Goal: Task Accomplishment & Management: Use online tool/utility

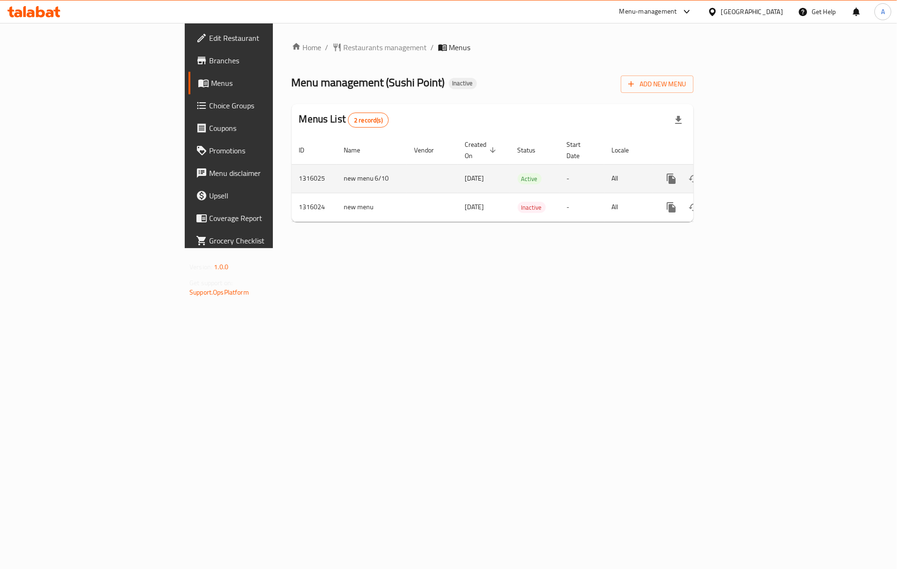
click at [745, 173] on icon "enhanced table" at bounding box center [738, 178] width 11 height 11
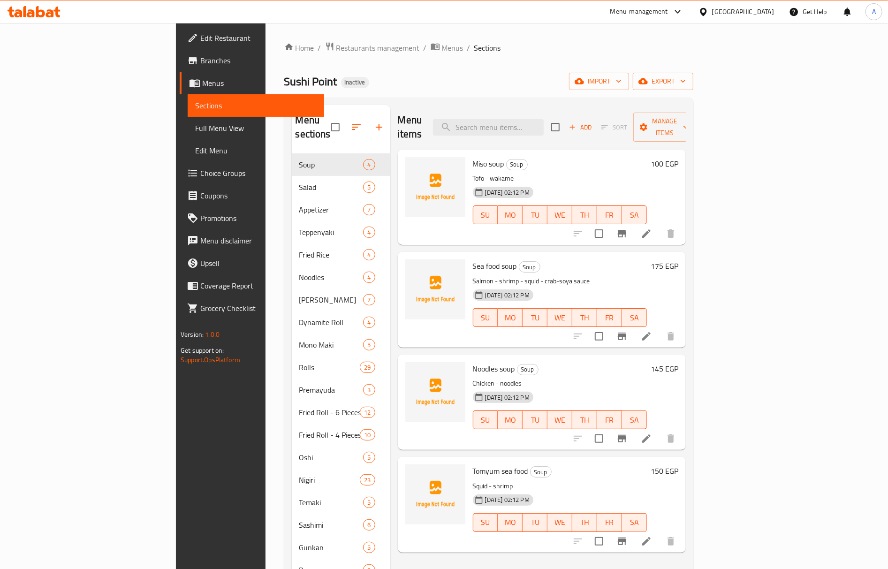
click at [668, 14] on div "Menu-management" at bounding box center [639, 11] width 58 height 11
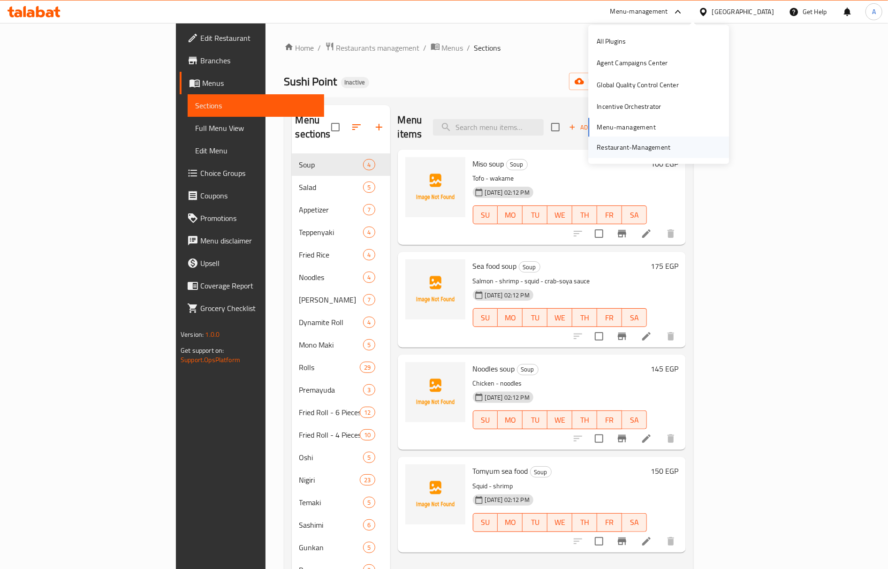
click at [623, 146] on div "Restaurant-Management" at bounding box center [633, 147] width 74 height 10
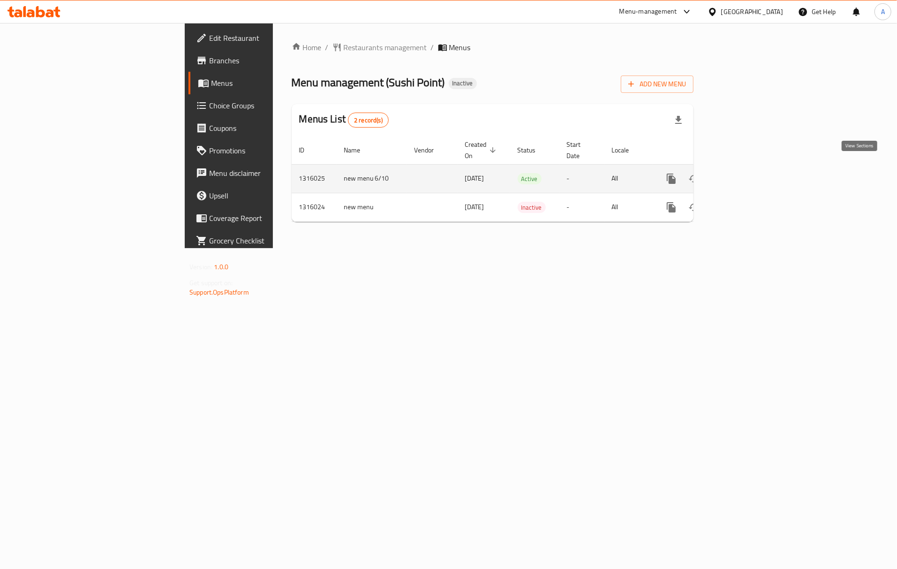
click at [745, 173] on icon "enhanced table" at bounding box center [738, 178] width 11 height 11
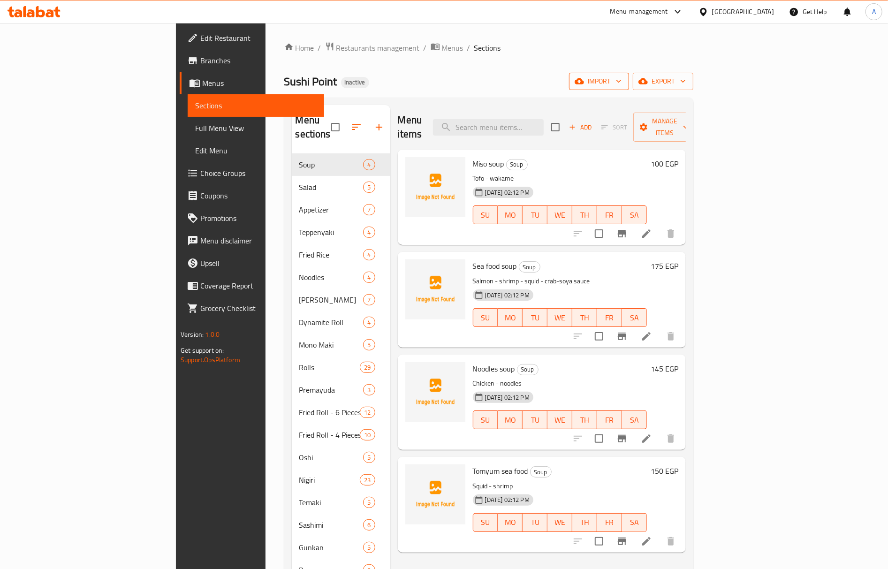
click at [629, 75] on button "import" at bounding box center [599, 81] width 60 height 17
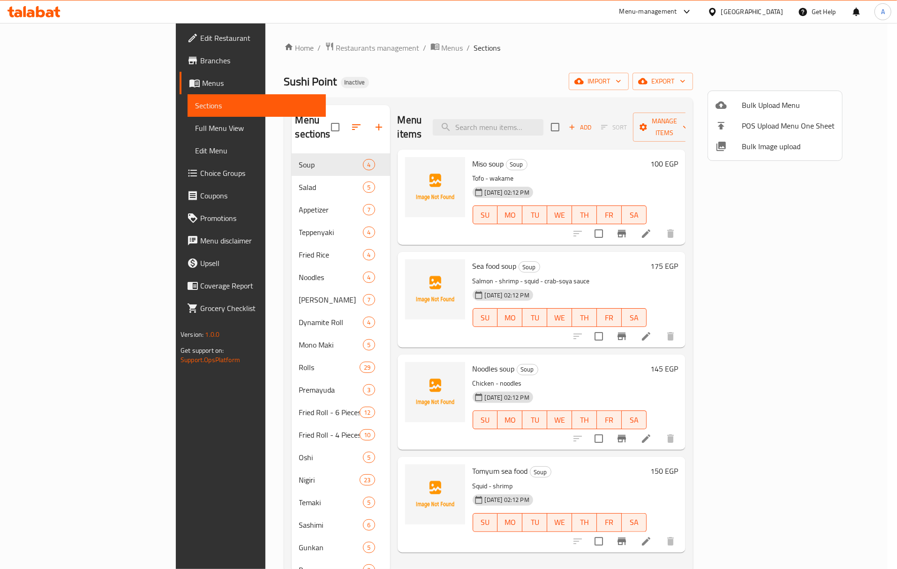
click at [753, 151] on span "Bulk Image upload" at bounding box center [788, 146] width 93 height 11
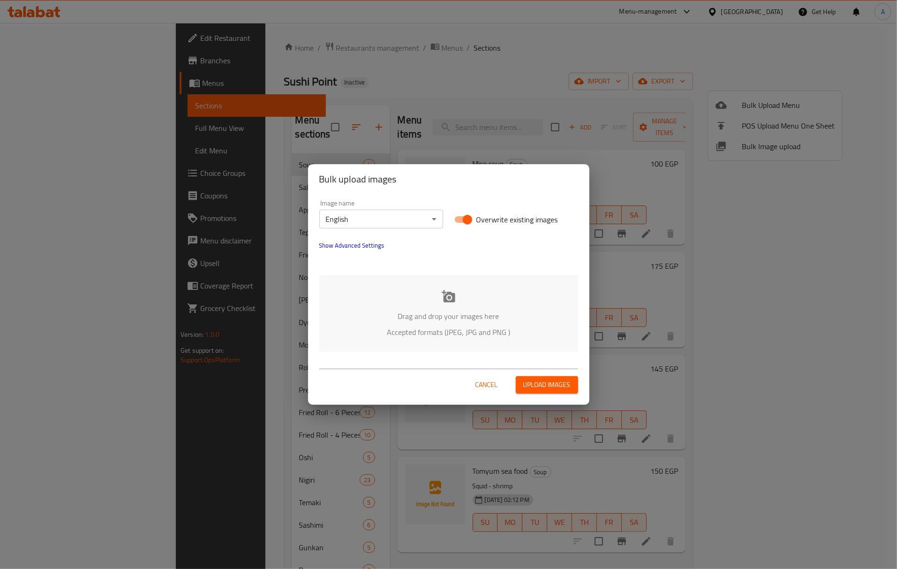
click at [459, 306] on div "Drag and drop your images here Accepted formats (JPEG, JPG and PNG )" at bounding box center [448, 313] width 259 height 76
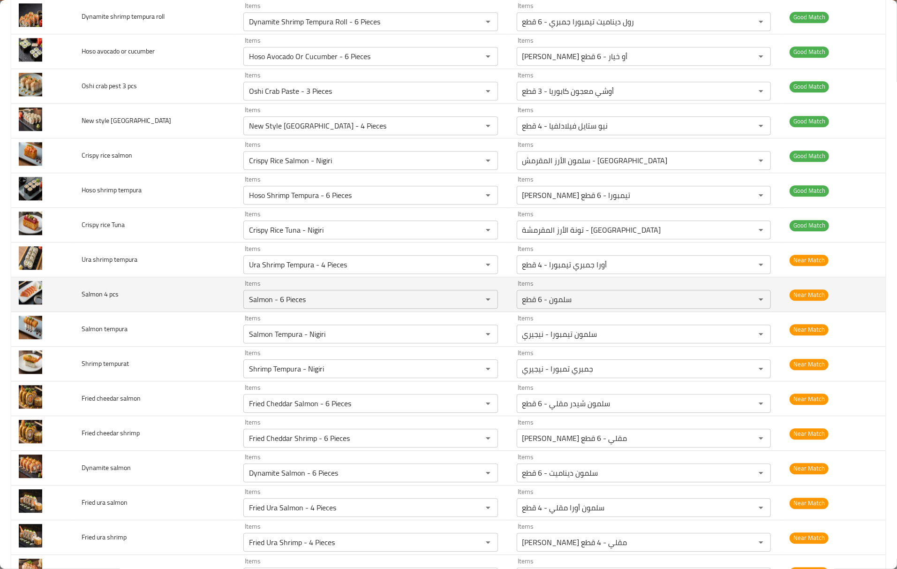
scroll to position [1813, 0]
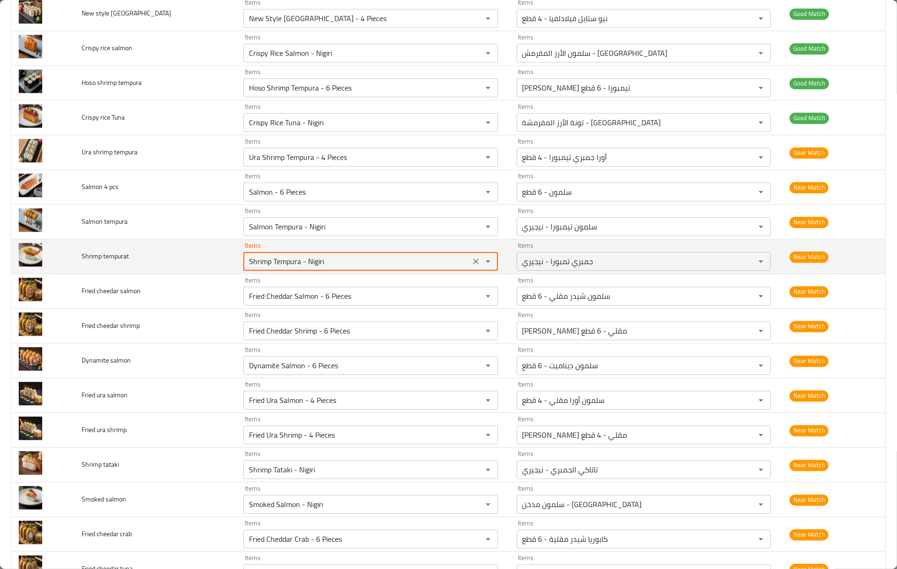
drag, startPoint x: 297, startPoint y: 271, endPoint x: 340, endPoint y: 271, distance: 43.6
click at [340, 268] on tempurat "Shrimp Tempura - Nigiri" at bounding box center [356, 261] width 221 height 13
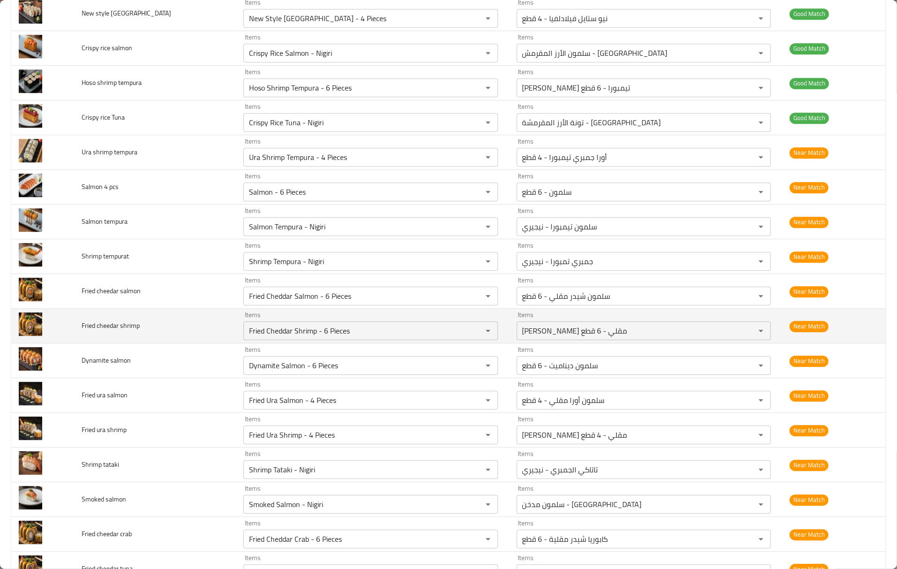
click at [154, 319] on td "Fried cheedar shrimp" at bounding box center [155, 326] width 162 height 35
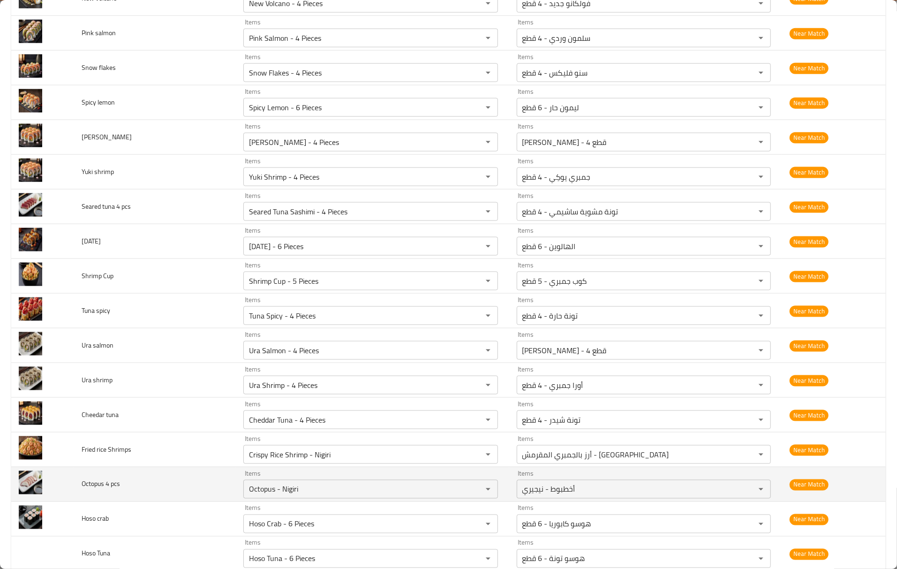
scroll to position [3564, 0]
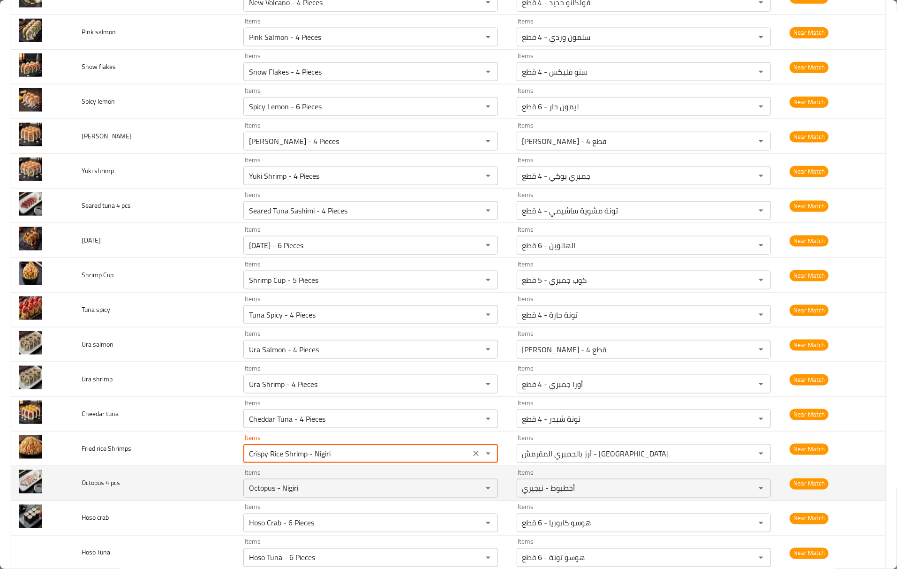
drag, startPoint x: 298, startPoint y: 471, endPoint x: 404, endPoint y: 486, distance: 106.6
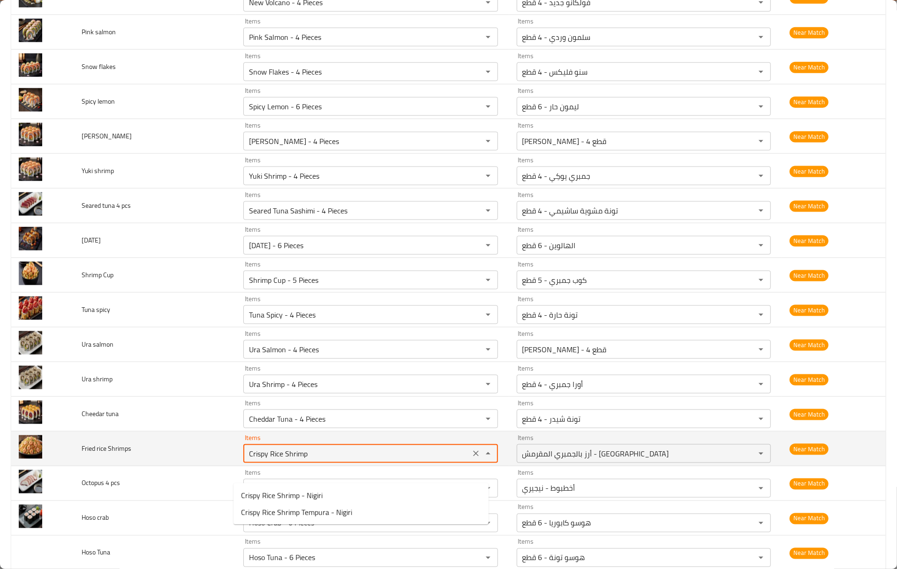
drag, startPoint x: 259, startPoint y: 473, endPoint x: 239, endPoint y: 475, distance: 20.3
click at [246, 460] on Shrimps "Crispy Rice Shrimp" at bounding box center [356, 453] width 221 height 13
click at [294, 460] on Shrimps "Rice Shrimp" at bounding box center [356, 453] width 221 height 13
drag, startPoint x: 256, startPoint y: 471, endPoint x: 293, endPoint y: 479, distance: 38.0
click at [293, 463] on div "Rice Shrimp Items" at bounding box center [370, 453] width 254 height 19
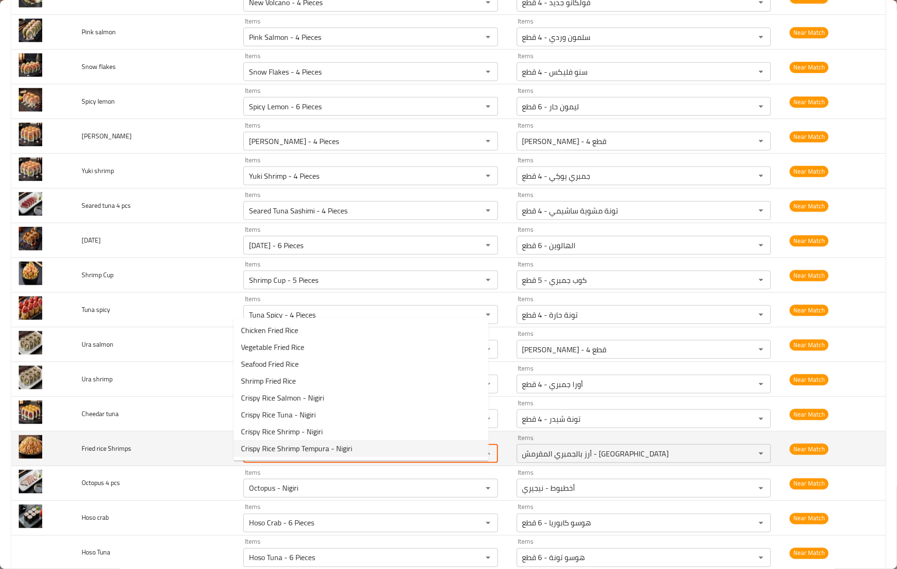
click at [87, 454] on span "Fried rice Shrimps" at bounding box center [107, 448] width 50 height 12
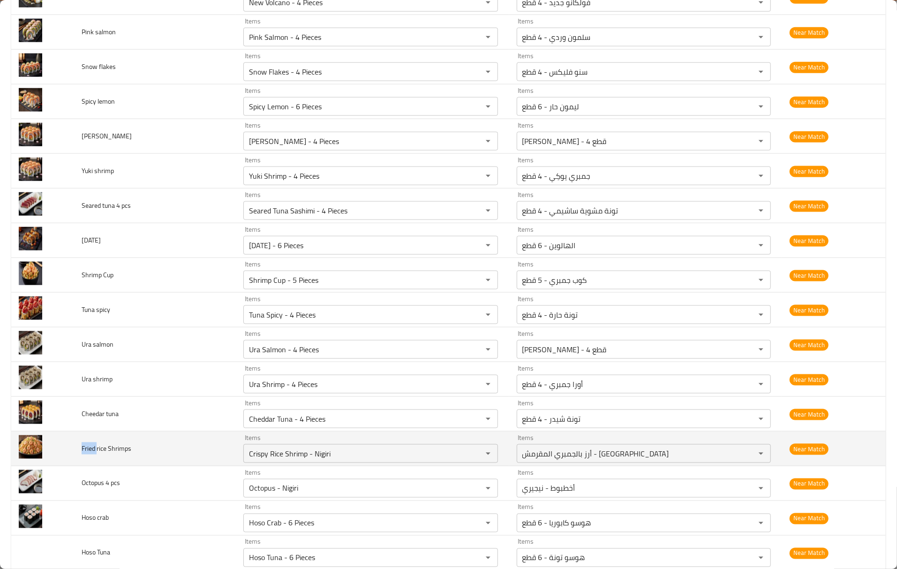
click at [88, 454] on span "Fried rice Shrimps" at bounding box center [107, 448] width 50 height 12
copy span "Fried"
drag, startPoint x: 342, startPoint y: 474, endPoint x: 166, endPoint y: 451, distance: 177.7
click at [166, 451] on tr "Fried rice Shrimps Items Crispy Rice Shrimp - Nigiri Items Items أرز بالجمبري ا…" at bounding box center [448, 448] width 875 height 35
paste Shrimps "Fried"
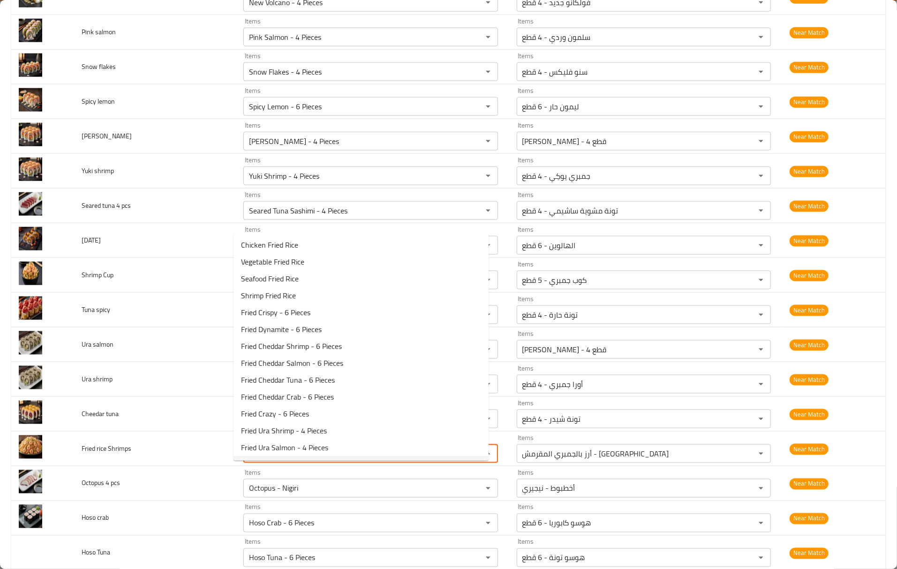
scroll to position [0, 0]
click at [336, 301] on Shrimps-option-3 "Shrimp Fried Rice" at bounding box center [361, 295] width 255 height 17
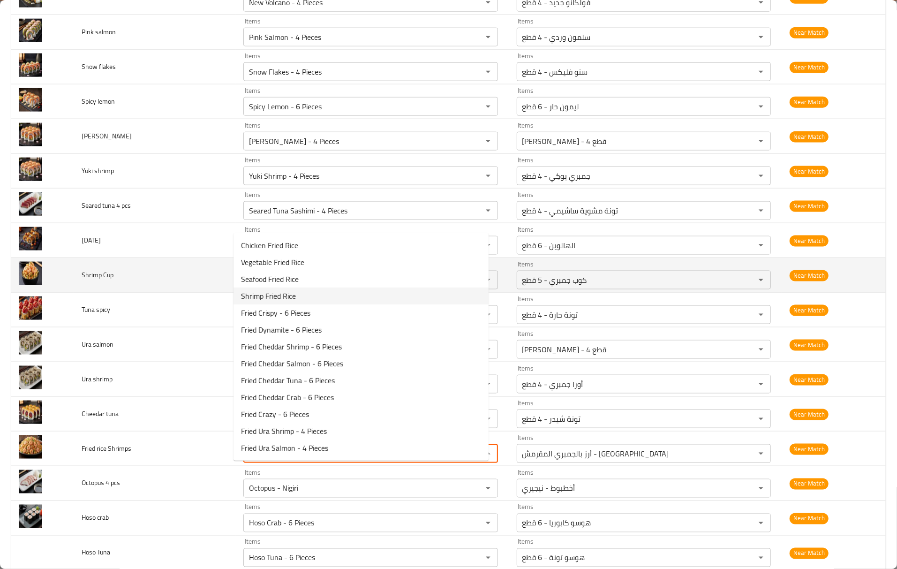
type Shrimps "Shrimp Fried Rice"
type Shrimps-ar "أرز مقلي بالجمبري"
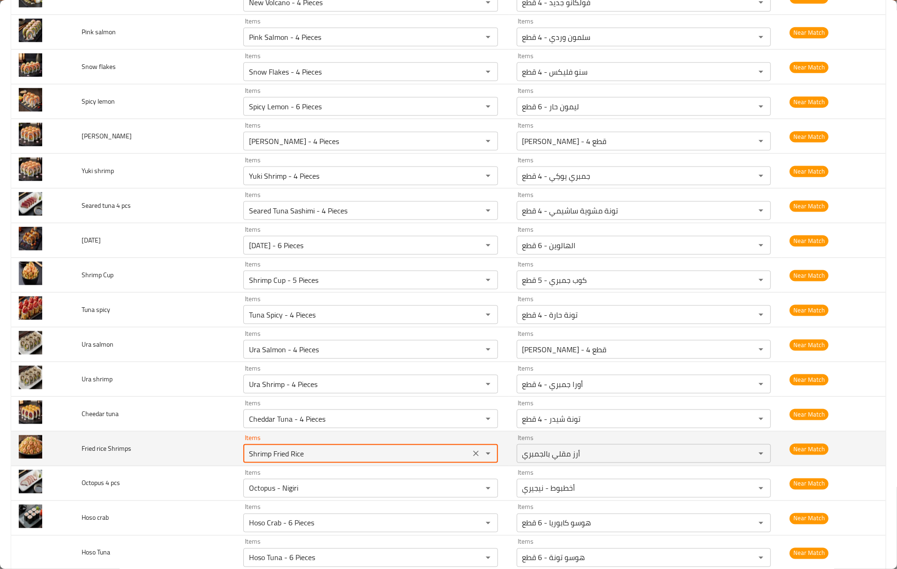
type Shrimps "Shrimp Fried Rice"
click at [157, 466] on td "Fried rice Shrimps" at bounding box center [155, 448] width 162 height 35
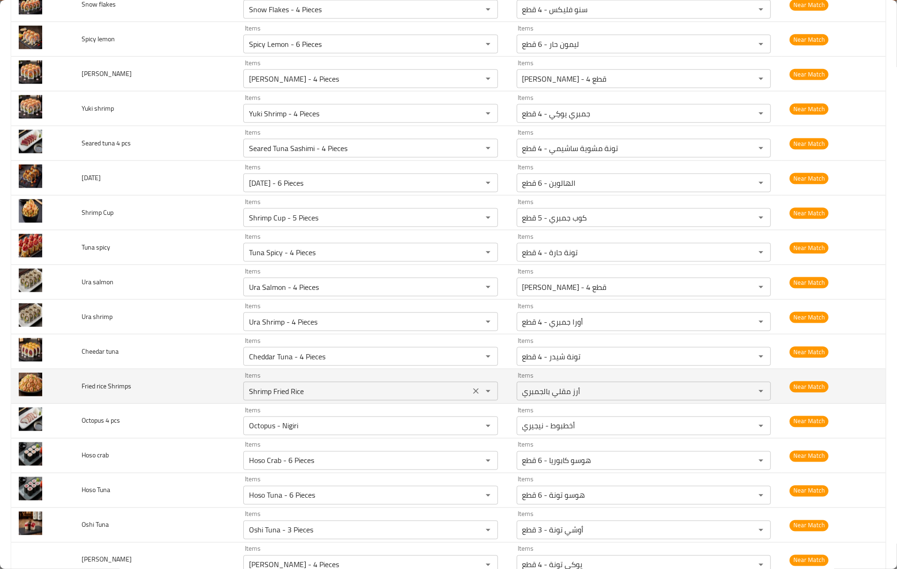
click at [358, 398] on Shrimps "Shrimp Fried Rice" at bounding box center [356, 391] width 221 height 13
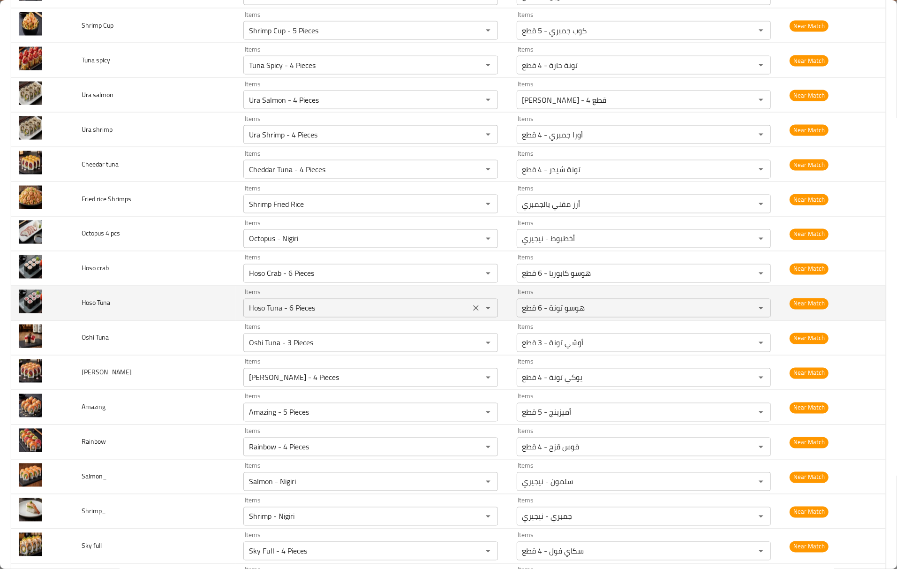
scroll to position [3876, 0]
